Goal: Obtain resource: Download file/media

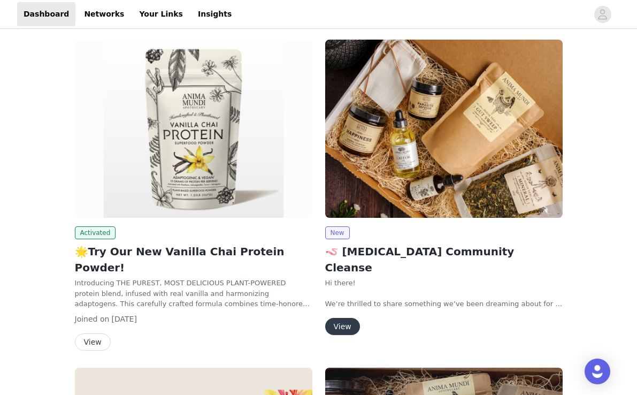
scroll to position [331, 0]
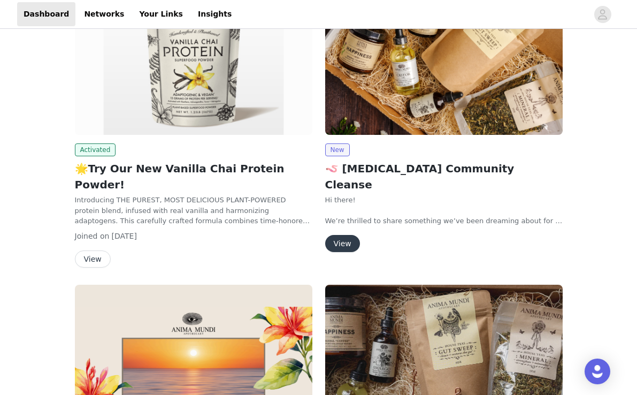
click at [90, 250] on button "View" at bounding box center [93, 258] width 36 height 17
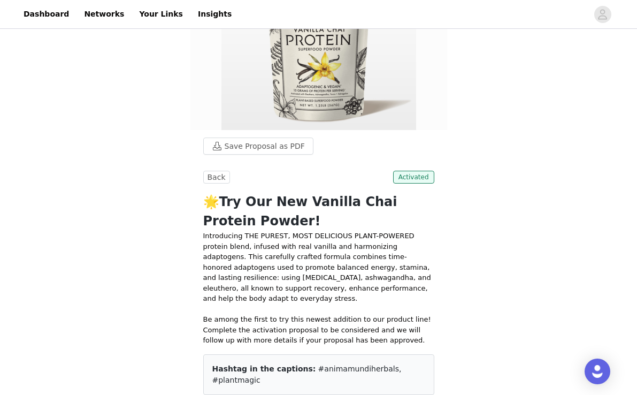
scroll to position [39, 0]
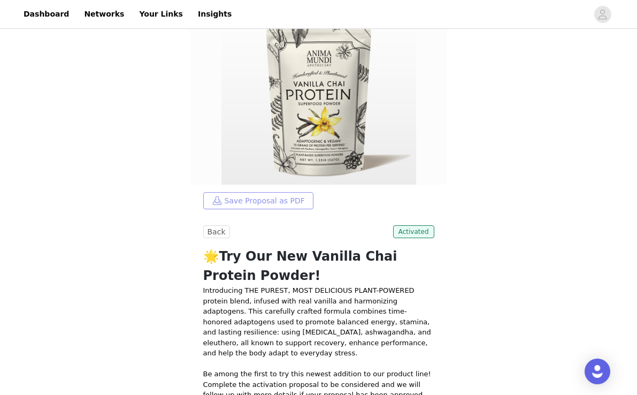
click at [247, 206] on button "Save Proposal as PDF" at bounding box center [258, 200] width 110 height 17
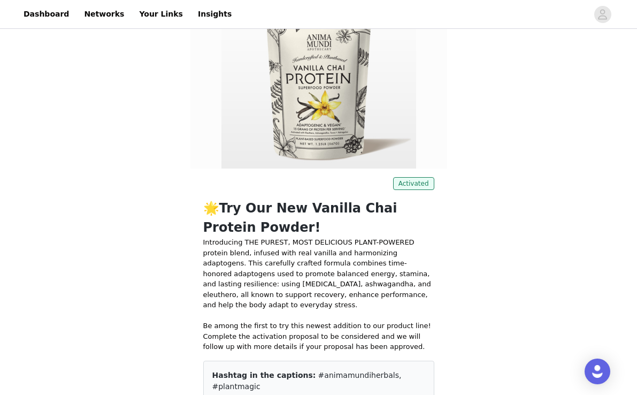
scroll to position [56, 0]
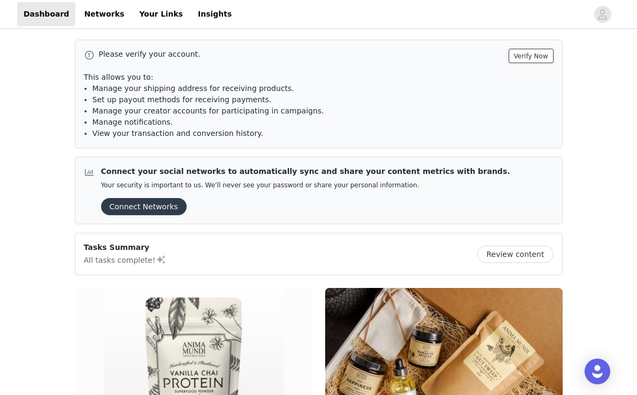
click at [534, 55] on button "Verify Now" at bounding box center [531, 56] width 45 height 14
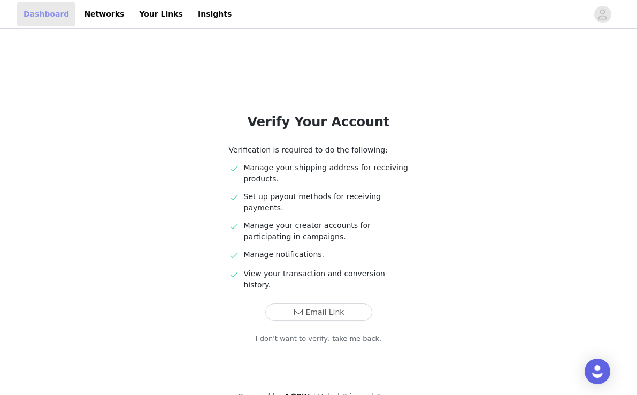
click at [50, 11] on link "Dashboard" at bounding box center [46, 14] width 58 height 24
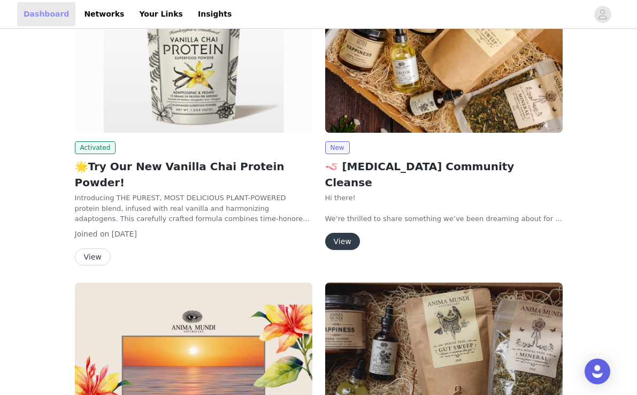
scroll to position [370, 0]
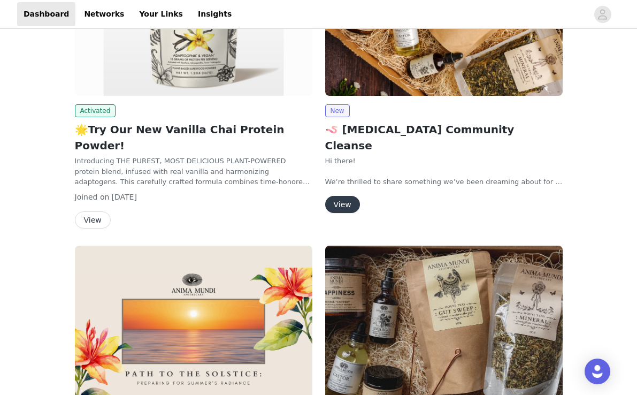
click at [86, 211] on button "View" at bounding box center [93, 219] width 36 height 17
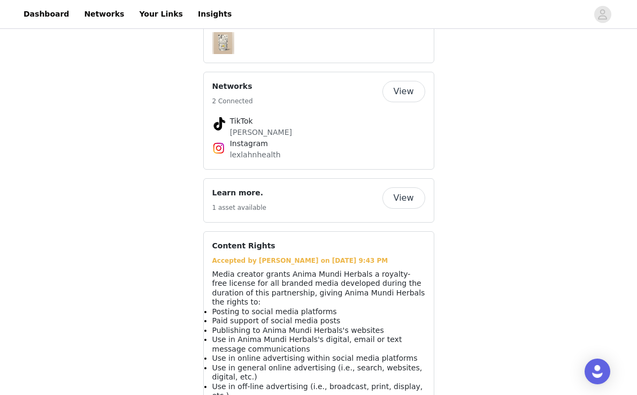
scroll to position [818, 0]
